Goal: Task Accomplishment & Management: Use online tool/utility

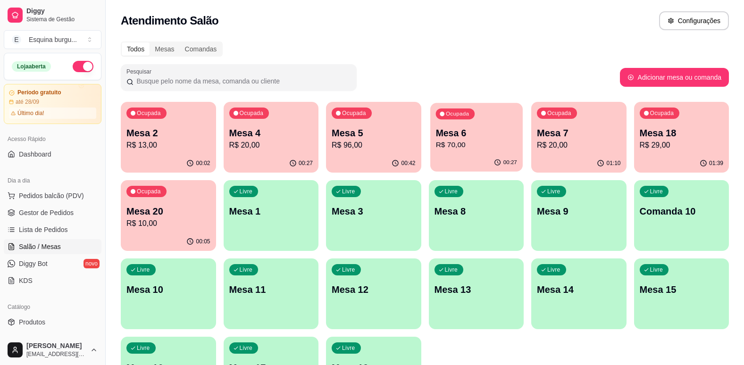
click at [474, 129] on p "Mesa 6" at bounding box center [475, 133] width 81 height 13
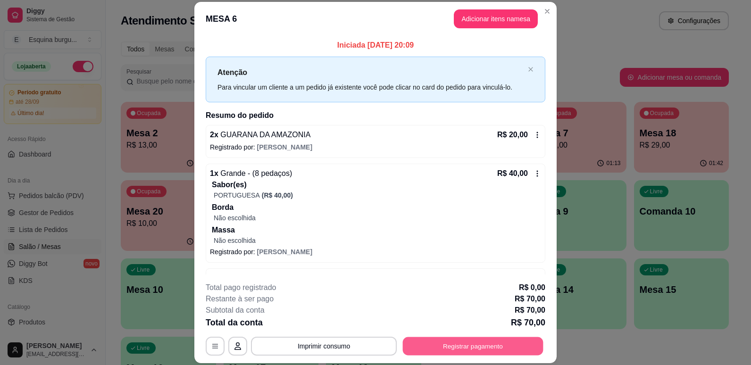
click at [484, 341] on button "Registrar pagamento" at bounding box center [473, 346] width 141 height 18
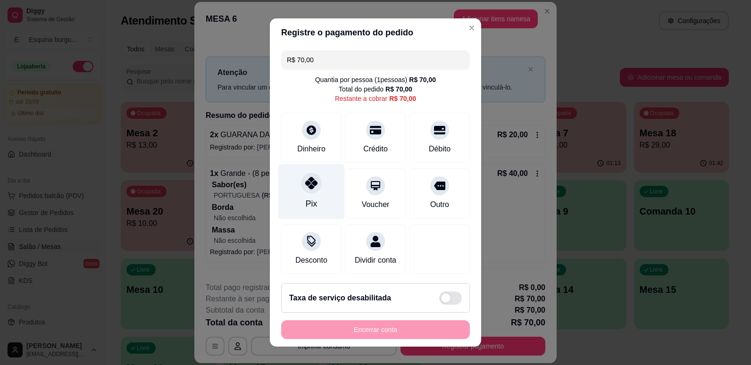
click at [309, 192] on div at bounding box center [311, 183] width 21 height 21
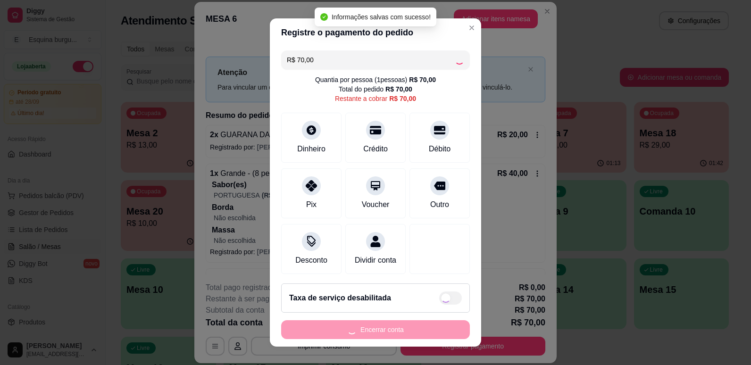
type input "R$ 0,00"
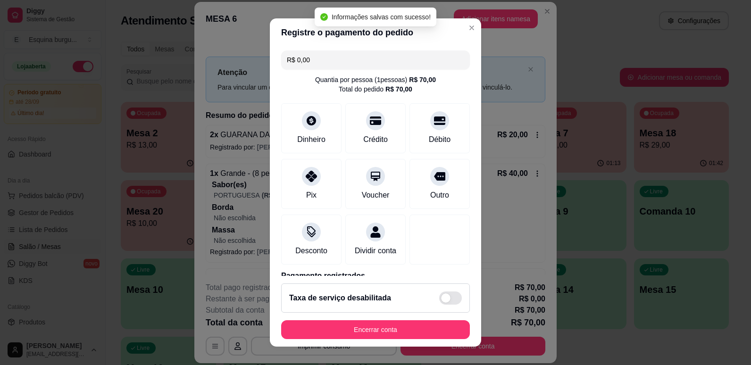
click at [399, 311] on div "Taxa de serviço desabilitada" at bounding box center [375, 297] width 189 height 29
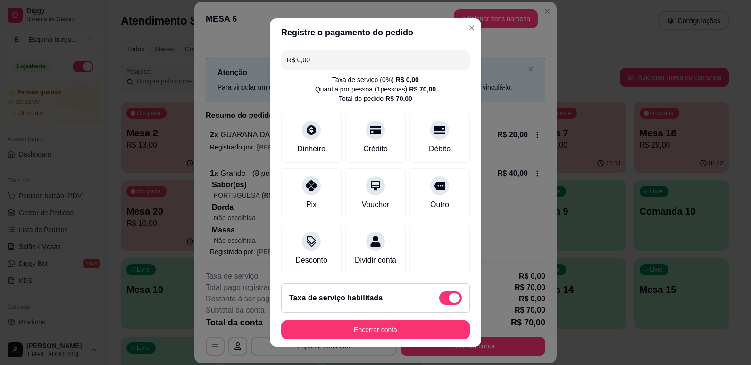
click at [439, 304] on label at bounding box center [450, 297] width 23 height 13
click at [439, 304] on input "checkbox" at bounding box center [442, 303] width 6 height 6
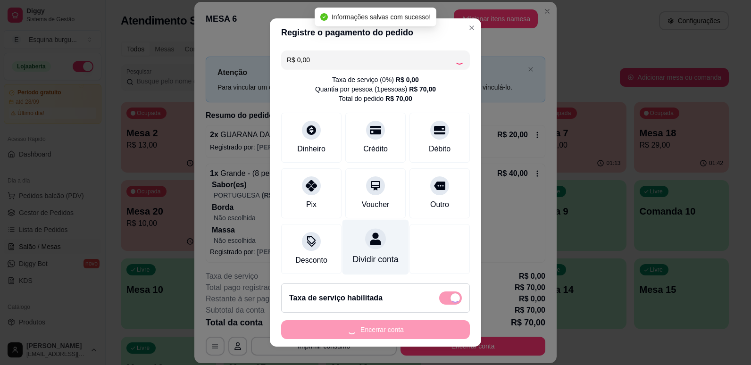
checkbox input "false"
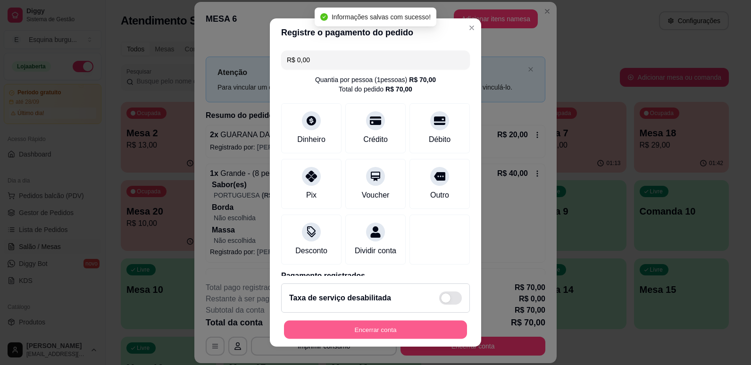
click at [380, 334] on button "Encerrar conta" at bounding box center [375, 330] width 183 height 18
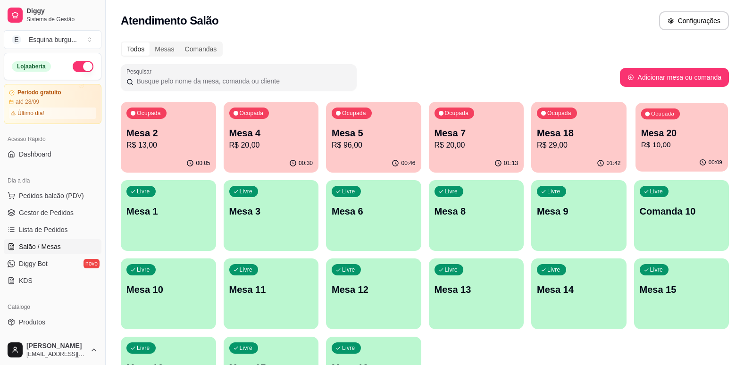
click at [647, 145] on p "R$ 10,00" at bounding box center [680, 145] width 81 height 11
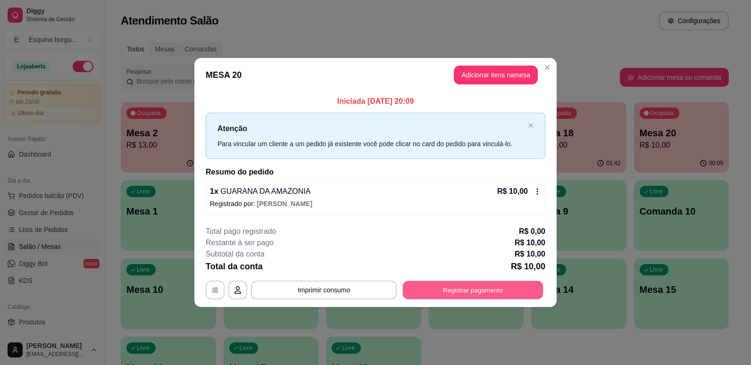
click at [465, 294] on button "Registrar pagamento" at bounding box center [473, 290] width 141 height 18
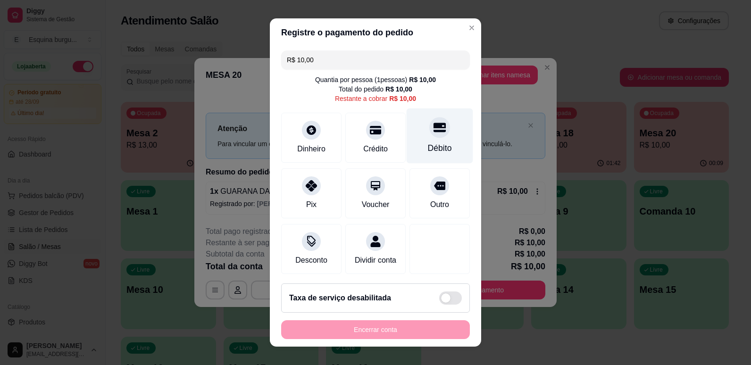
click at [432, 143] on div "Débito" at bounding box center [440, 148] width 24 height 12
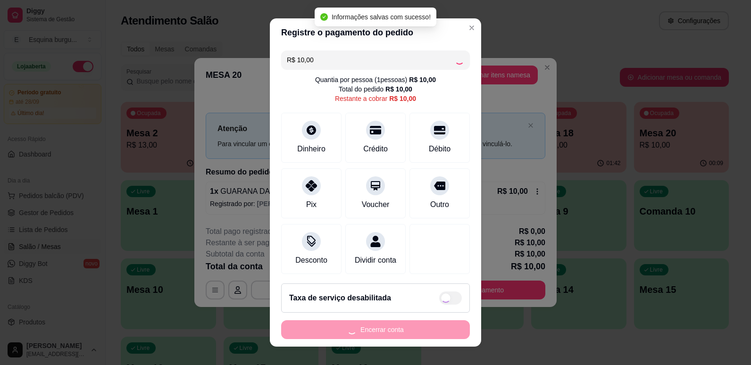
type input "R$ 0,00"
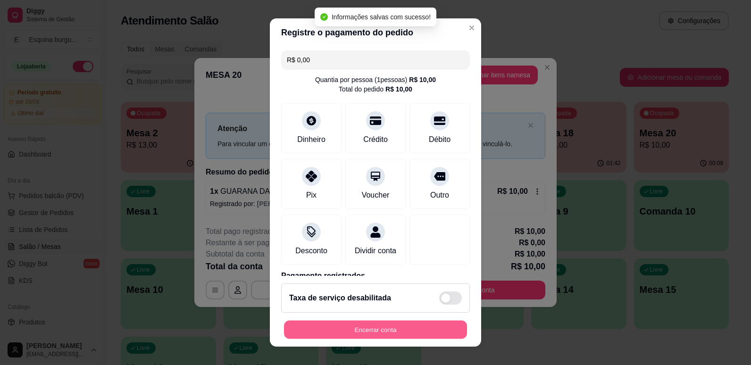
click at [405, 326] on button "Encerrar conta" at bounding box center [375, 330] width 183 height 18
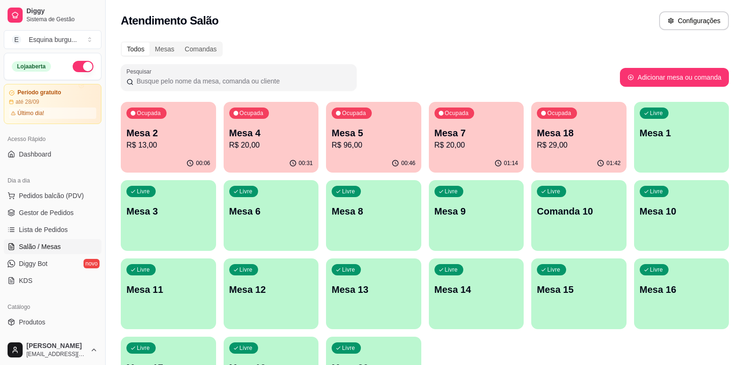
click at [285, 140] on p "R$ 20,00" at bounding box center [271, 145] width 84 height 11
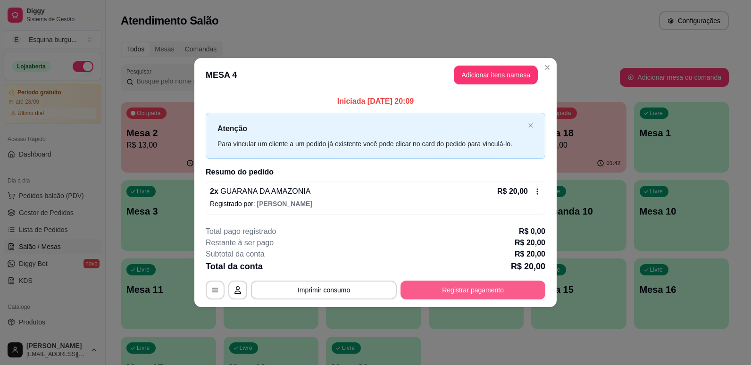
click at [472, 296] on button "Registrar pagamento" at bounding box center [472, 290] width 145 height 19
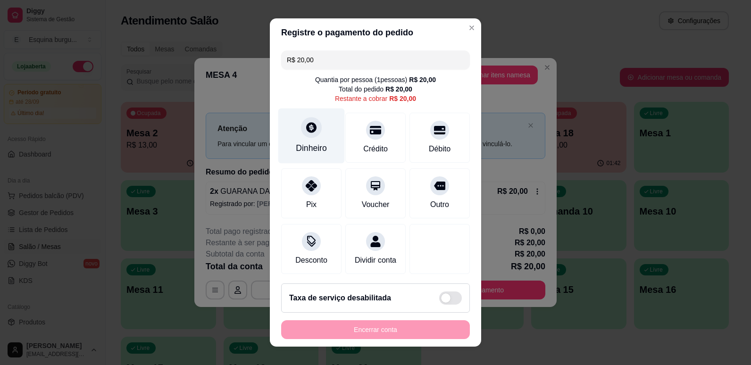
click at [317, 133] on div "Dinheiro" at bounding box center [311, 135] width 66 height 55
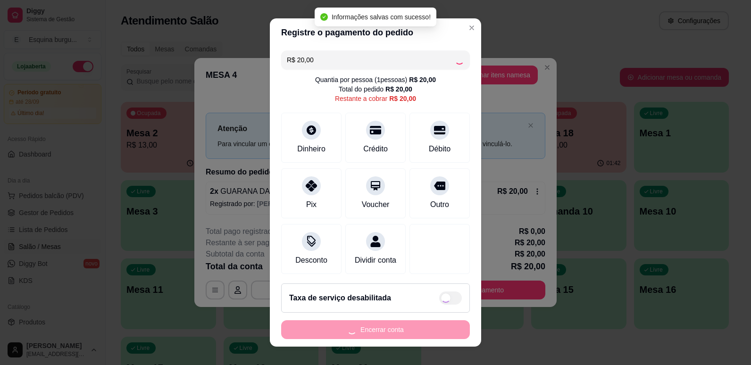
type input "R$ 0,00"
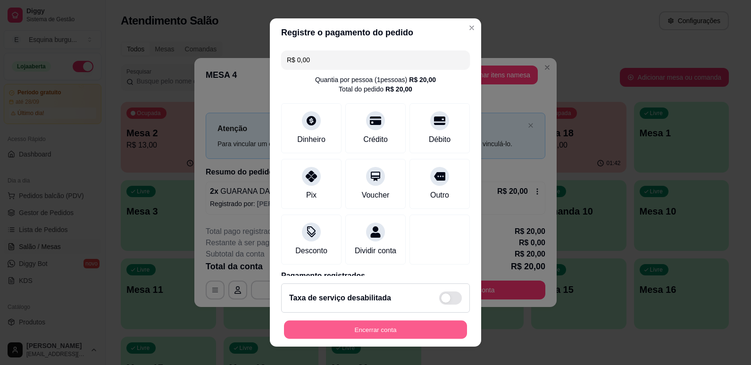
click at [411, 325] on button "Encerrar conta" at bounding box center [375, 330] width 183 height 18
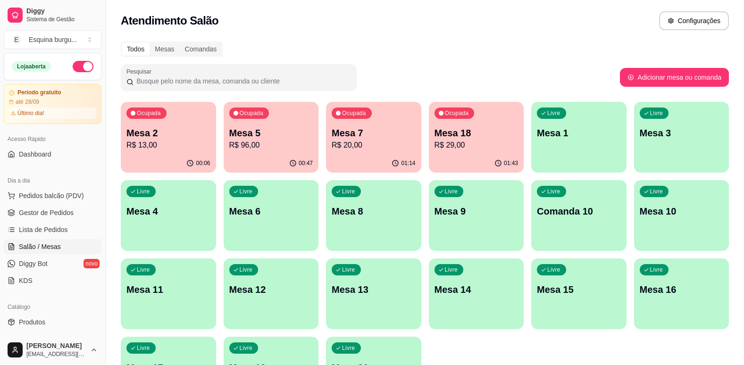
click at [375, 144] on p "R$ 20,00" at bounding box center [374, 145] width 84 height 11
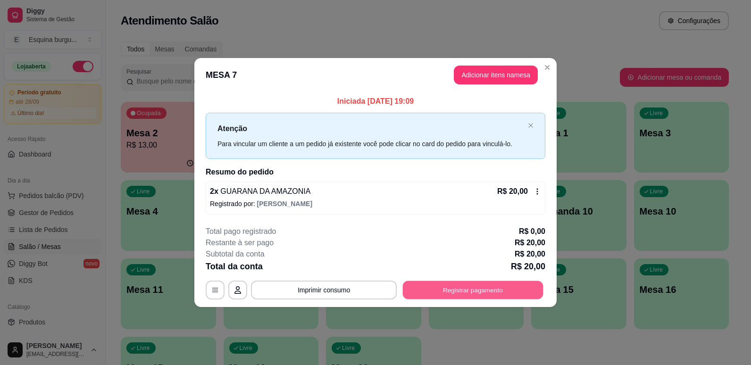
click at [478, 292] on button "Registrar pagamento" at bounding box center [473, 290] width 141 height 18
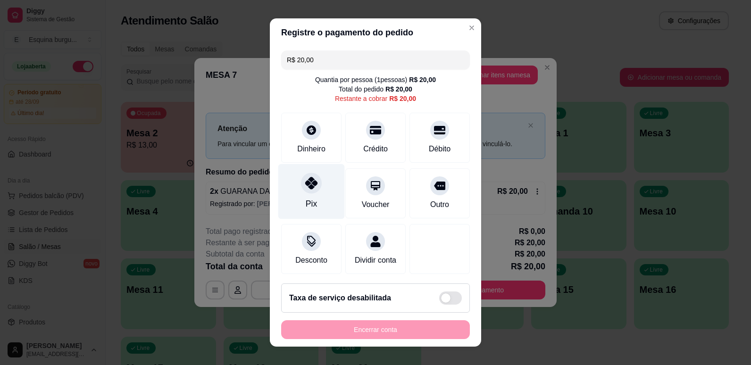
click at [306, 207] on div "Pix" at bounding box center [311, 204] width 11 height 12
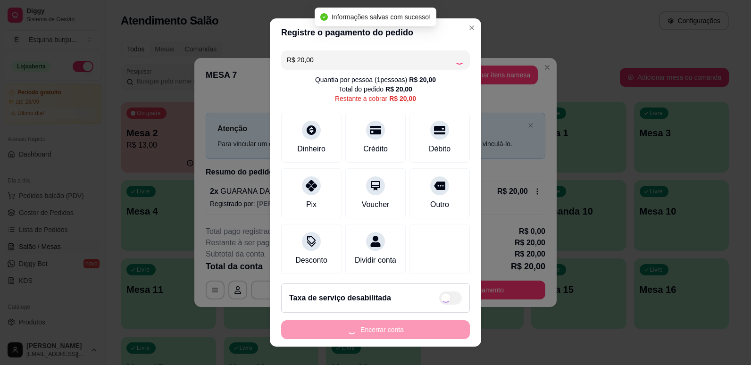
type input "R$ 0,00"
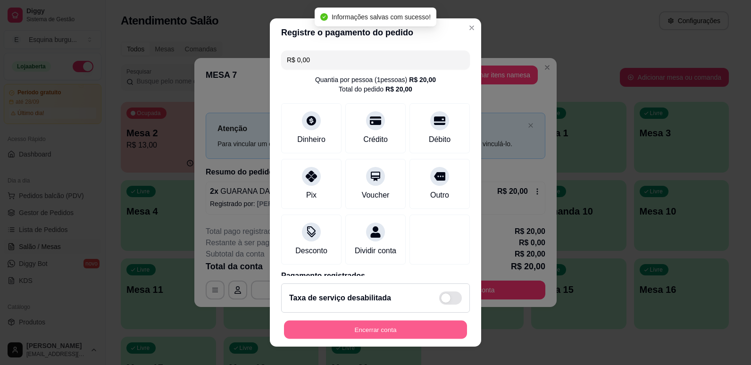
click at [400, 322] on button "Encerrar conta" at bounding box center [375, 330] width 183 height 18
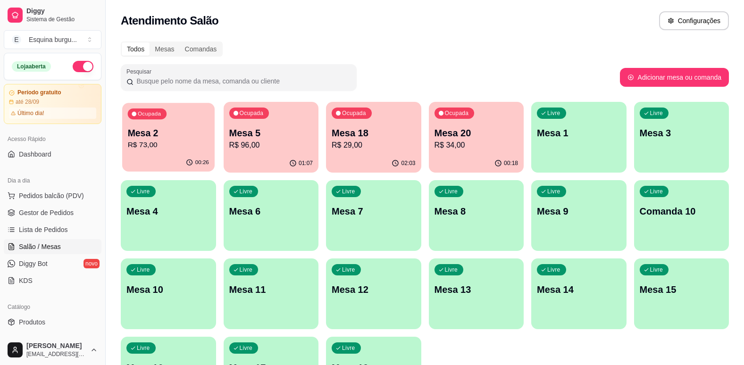
click at [207, 135] on p "Mesa 2" at bounding box center [168, 133] width 81 height 13
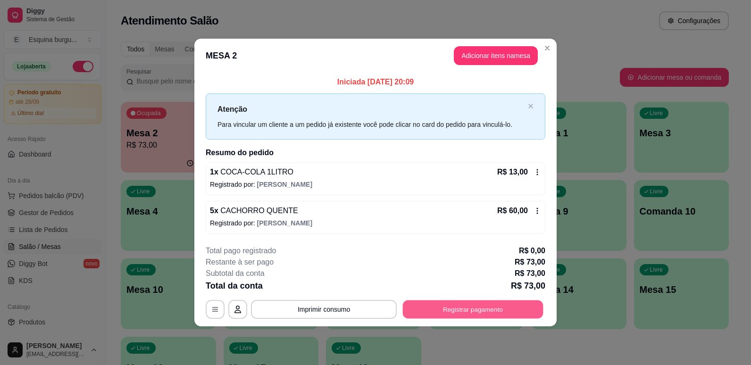
click at [435, 310] on button "Registrar pagamento" at bounding box center [473, 309] width 141 height 18
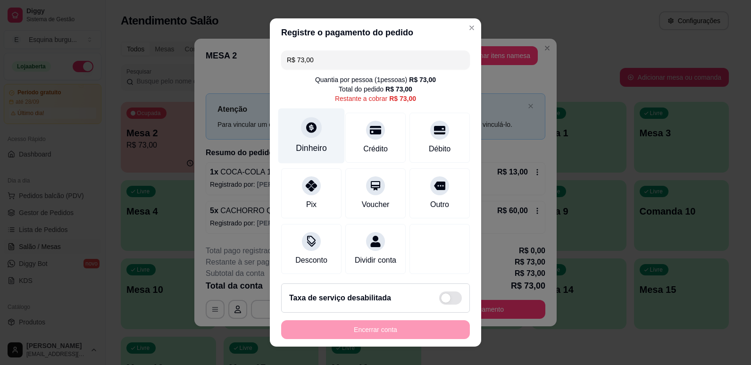
click at [318, 128] on div "Dinheiro" at bounding box center [311, 135] width 66 height 55
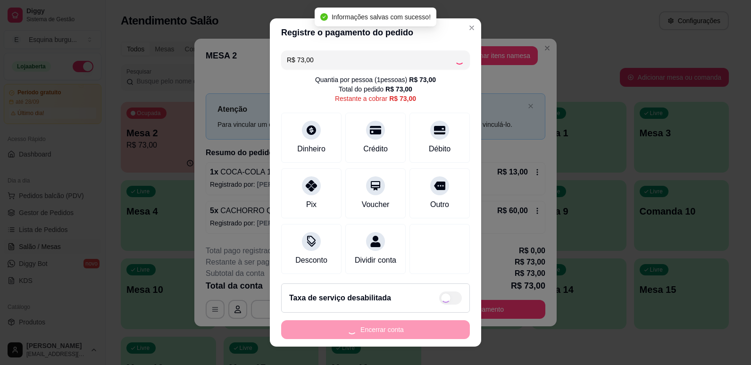
type input "R$ 0,00"
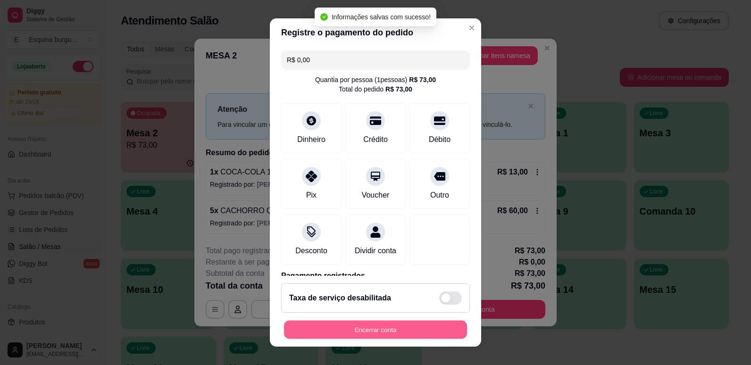
click at [413, 329] on button "Encerrar conta" at bounding box center [375, 330] width 183 height 18
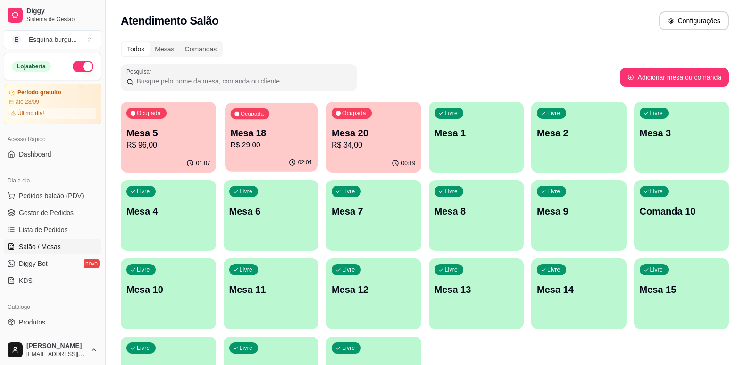
click at [287, 143] on p "R$ 29,00" at bounding box center [270, 145] width 81 height 11
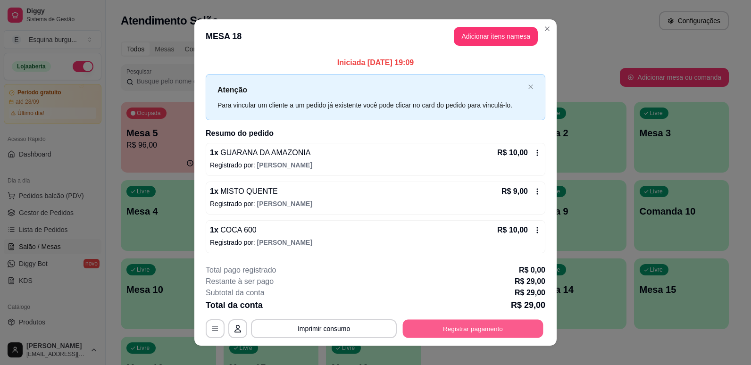
click at [428, 328] on button "Registrar pagamento" at bounding box center [473, 328] width 141 height 18
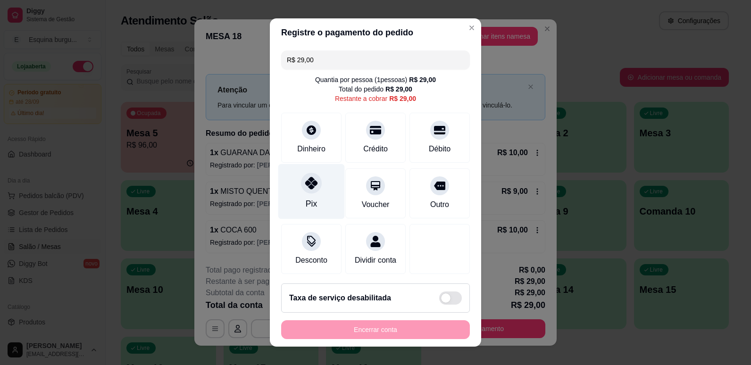
click at [300, 196] on div "Pix" at bounding box center [311, 191] width 66 height 55
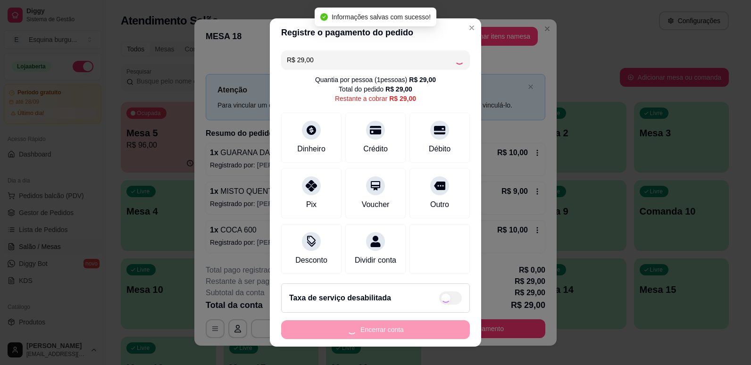
type input "R$ 0,00"
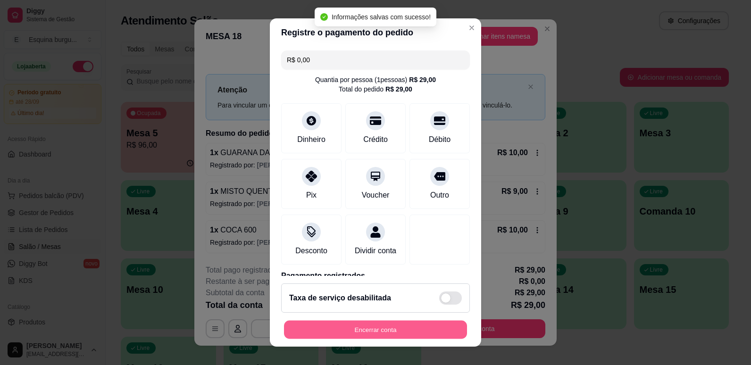
click at [402, 331] on button "Encerrar conta" at bounding box center [375, 330] width 183 height 18
